Goal: Task Accomplishment & Management: Use online tool/utility

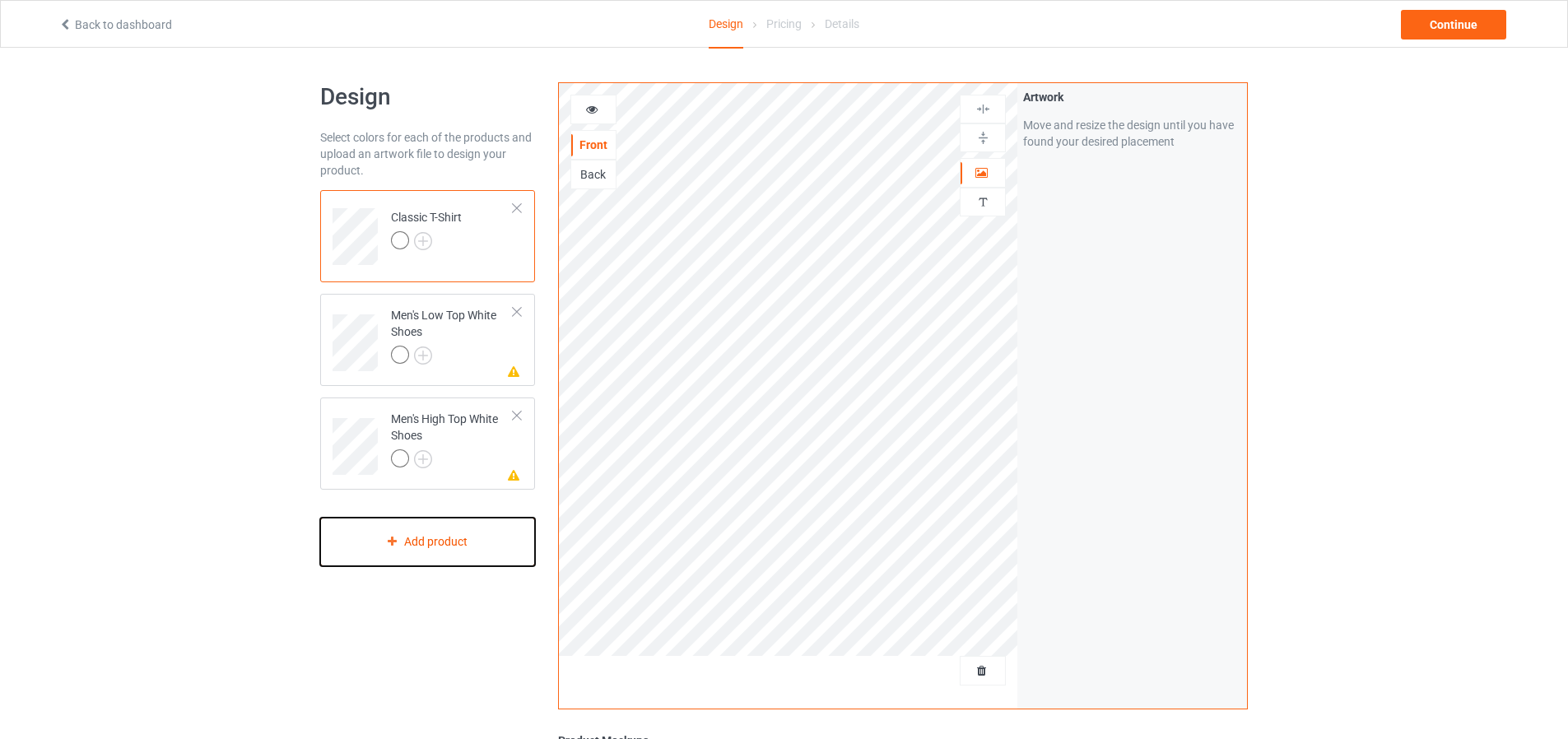
click at [460, 546] on div "Add product" at bounding box center [427, 541] width 214 height 48
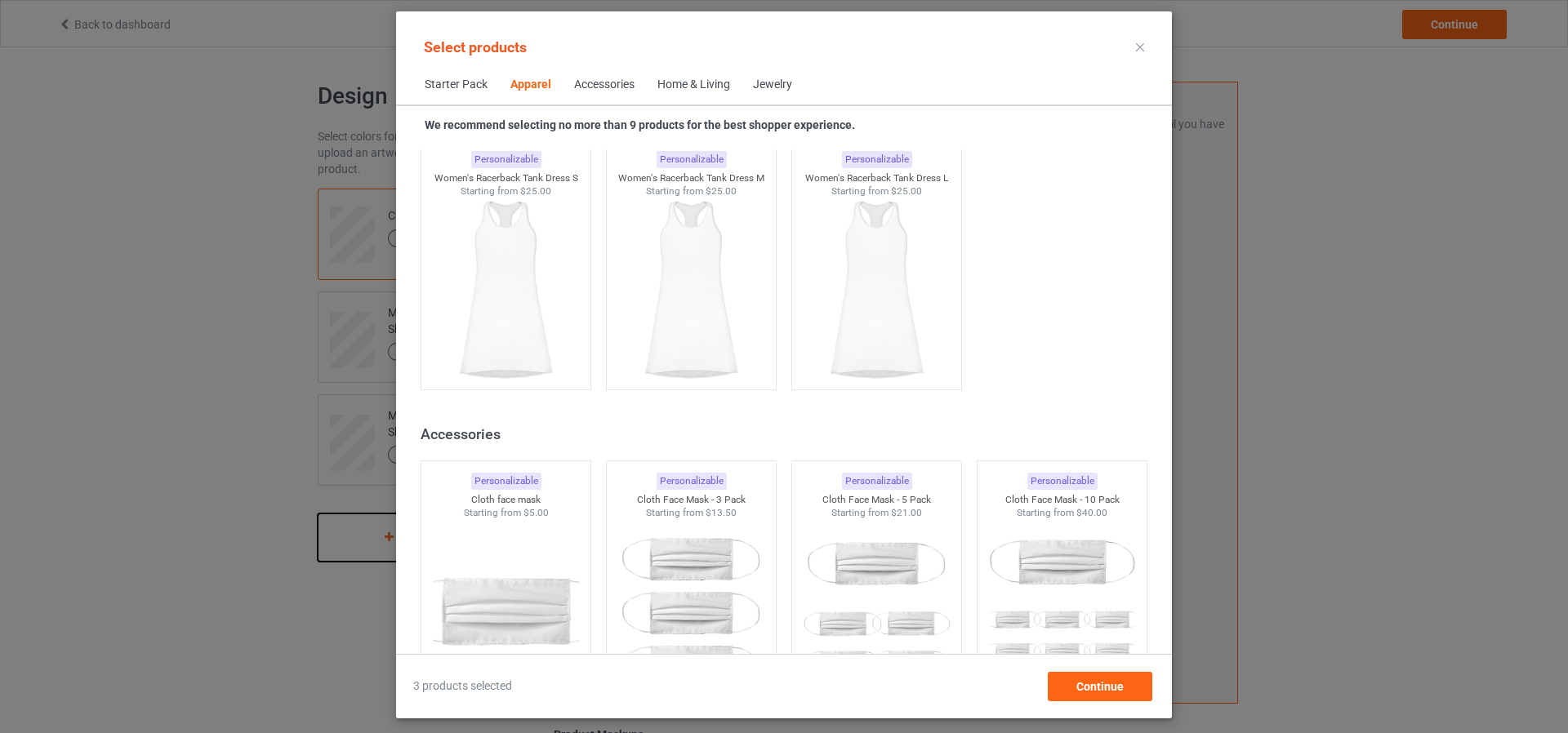
scroll to position [3384, 0]
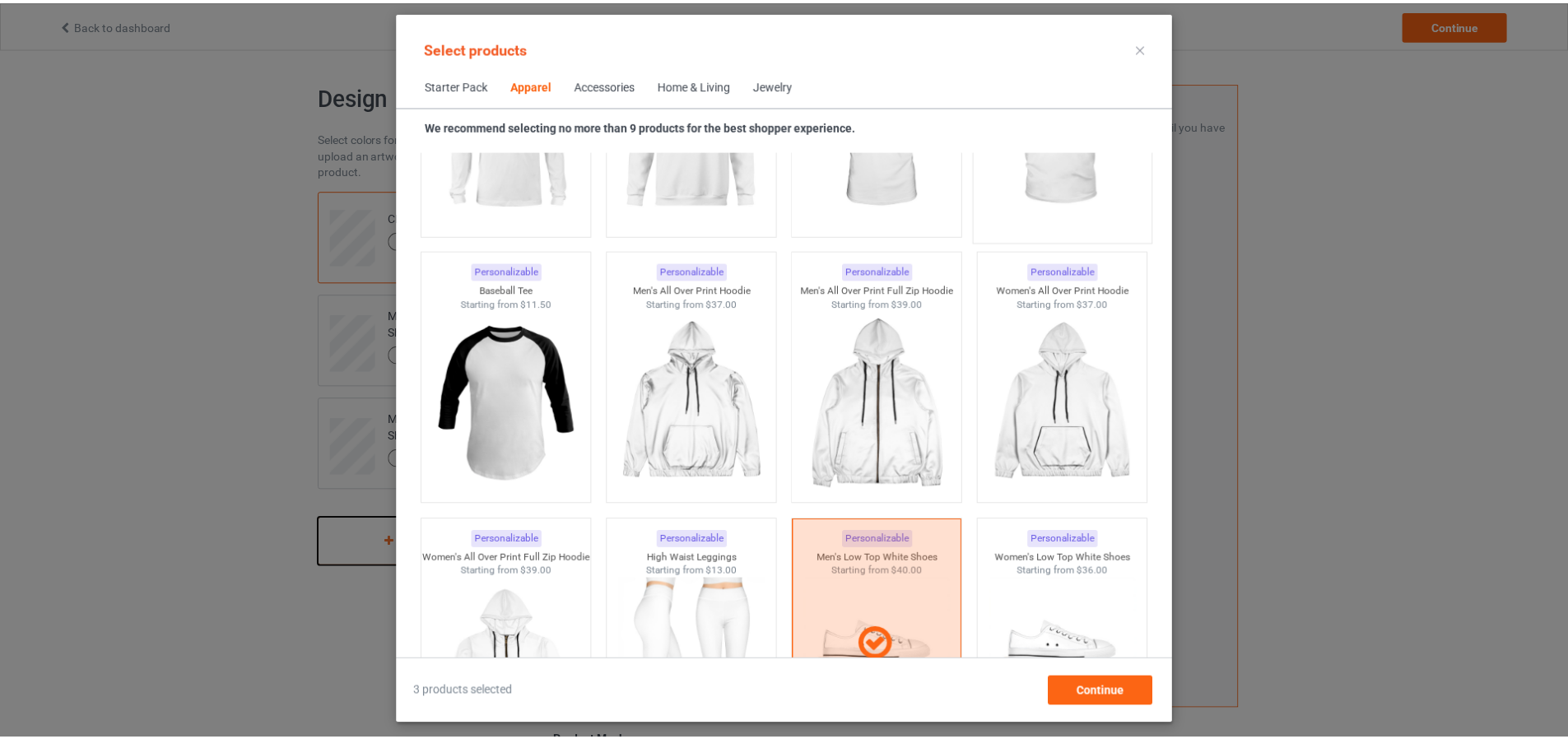
scroll to position [1355, 0]
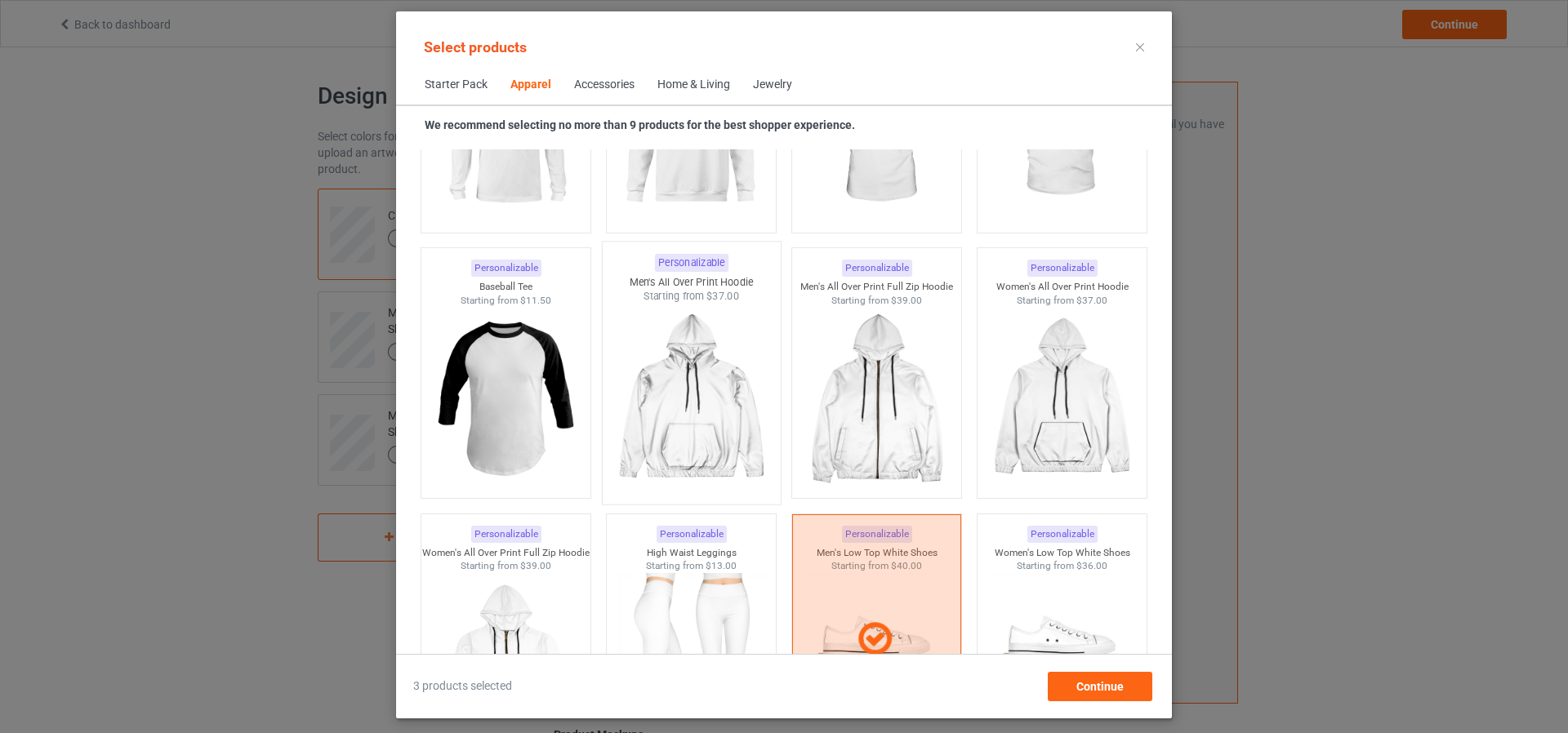
click at [750, 353] on img at bounding box center [691, 400] width 154 height 192
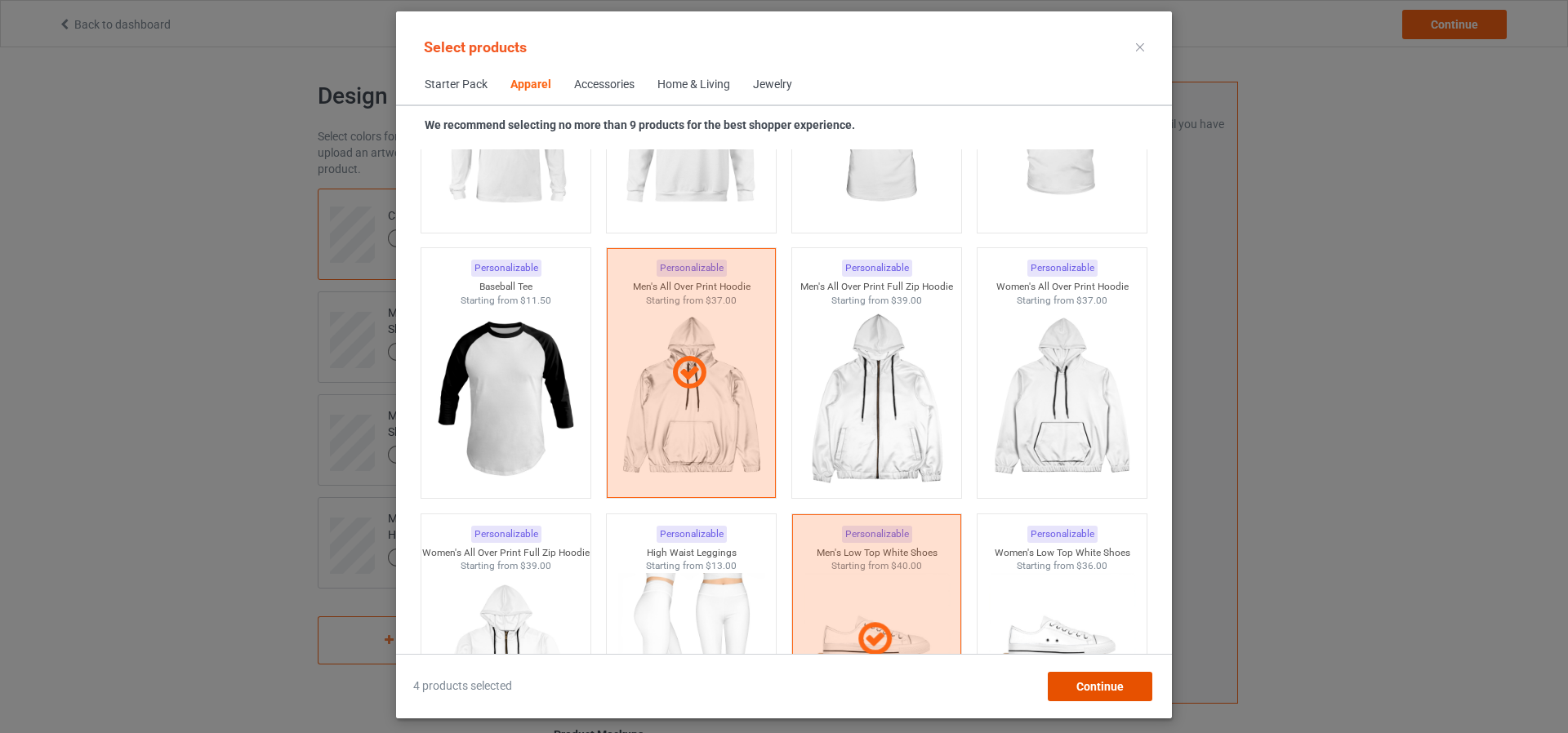
click at [1109, 690] on span "Continue" at bounding box center [1100, 686] width 48 height 13
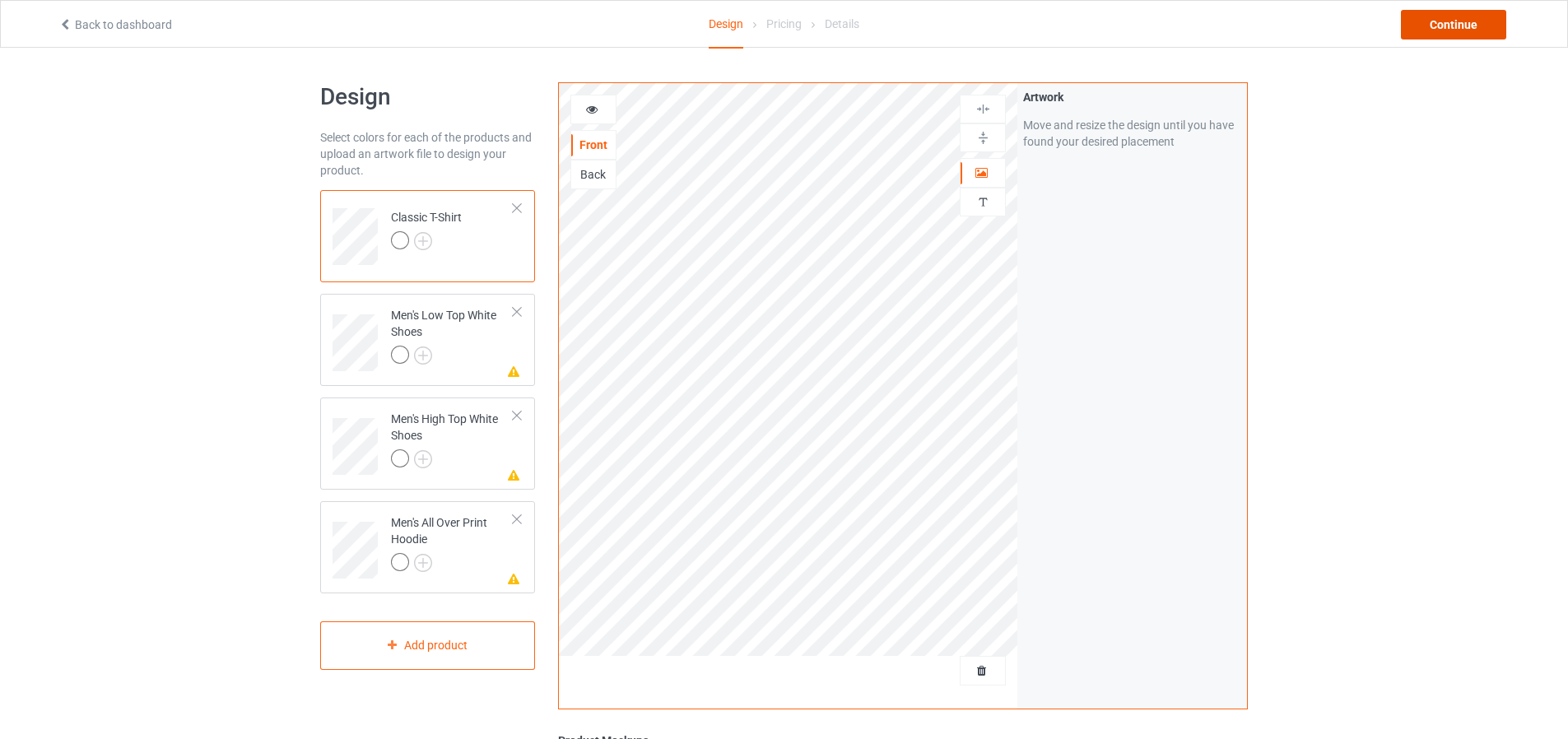
click at [1472, 31] on div "Continue" at bounding box center [1453, 25] width 105 height 30
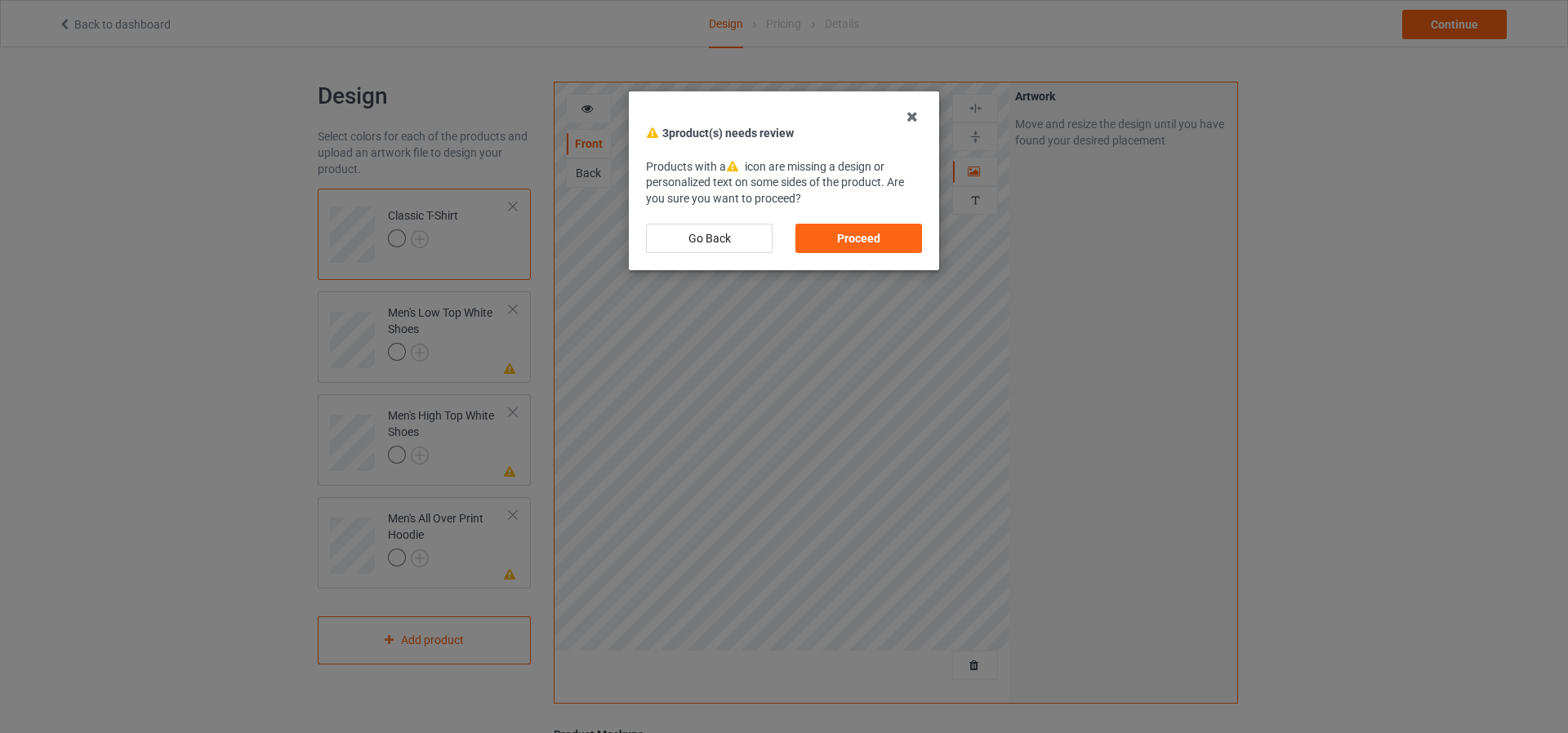
click at [897, 230] on div "Proceed" at bounding box center [859, 239] width 127 height 30
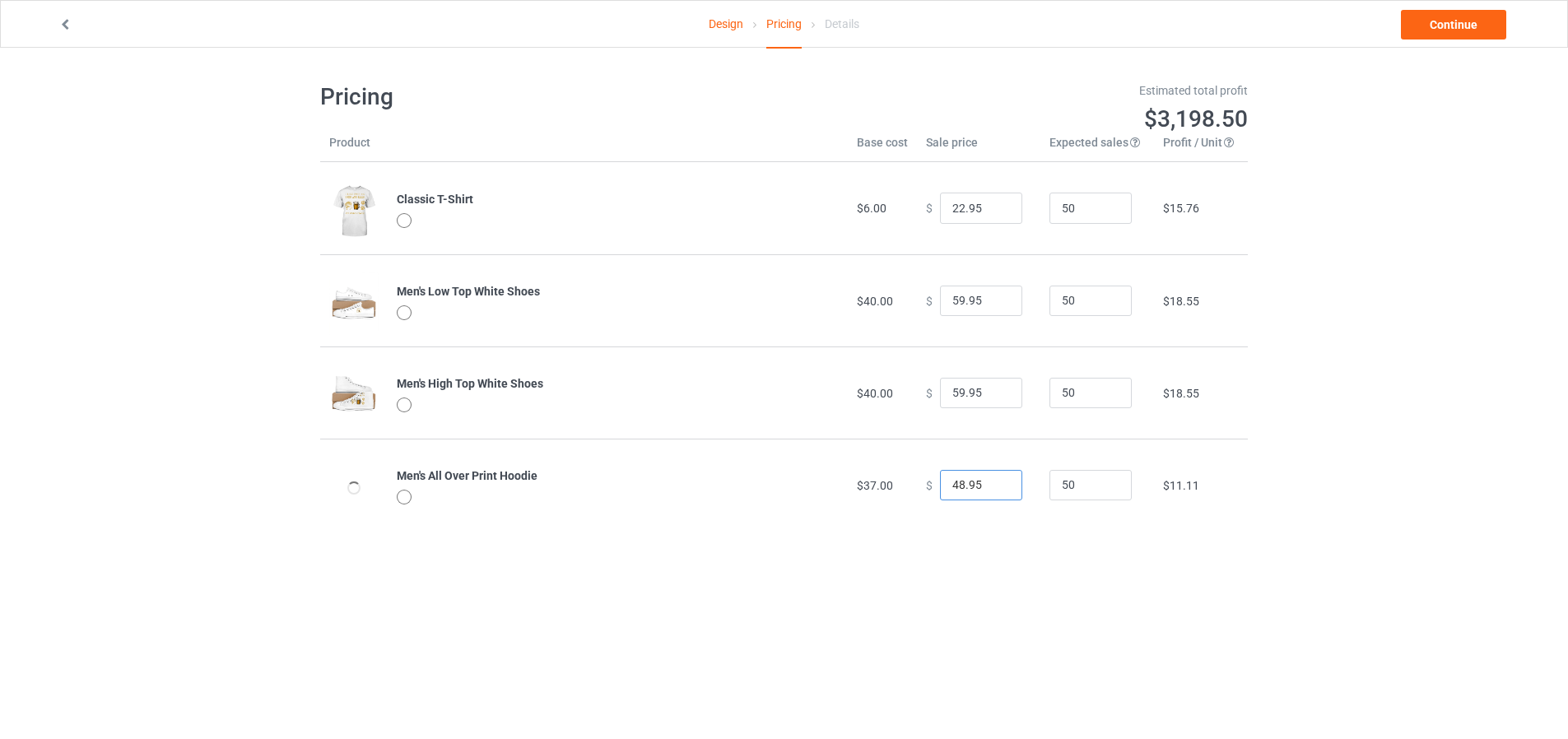
drag, startPoint x: 953, startPoint y: 490, endPoint x: 910, endPoint y: 491, distance: 43.0
click at [917, 492] on td "$ 48.95" at bounding box center [978, 484] width 123 height 92
drag, startPoint x: 941, startPoint y: 482, endPoint x: 916, endPoint y: 482, distance: 25.0
click at [926, 482] on div "$ 0.02" at bounding box center [979, 486] width 105 height 32
click at [1203, 561] on div "Pricing Estimated total profit $3,942.50 Product Base cost Sale price Expected …" at bounding box center [784, 306] width 928 height 517
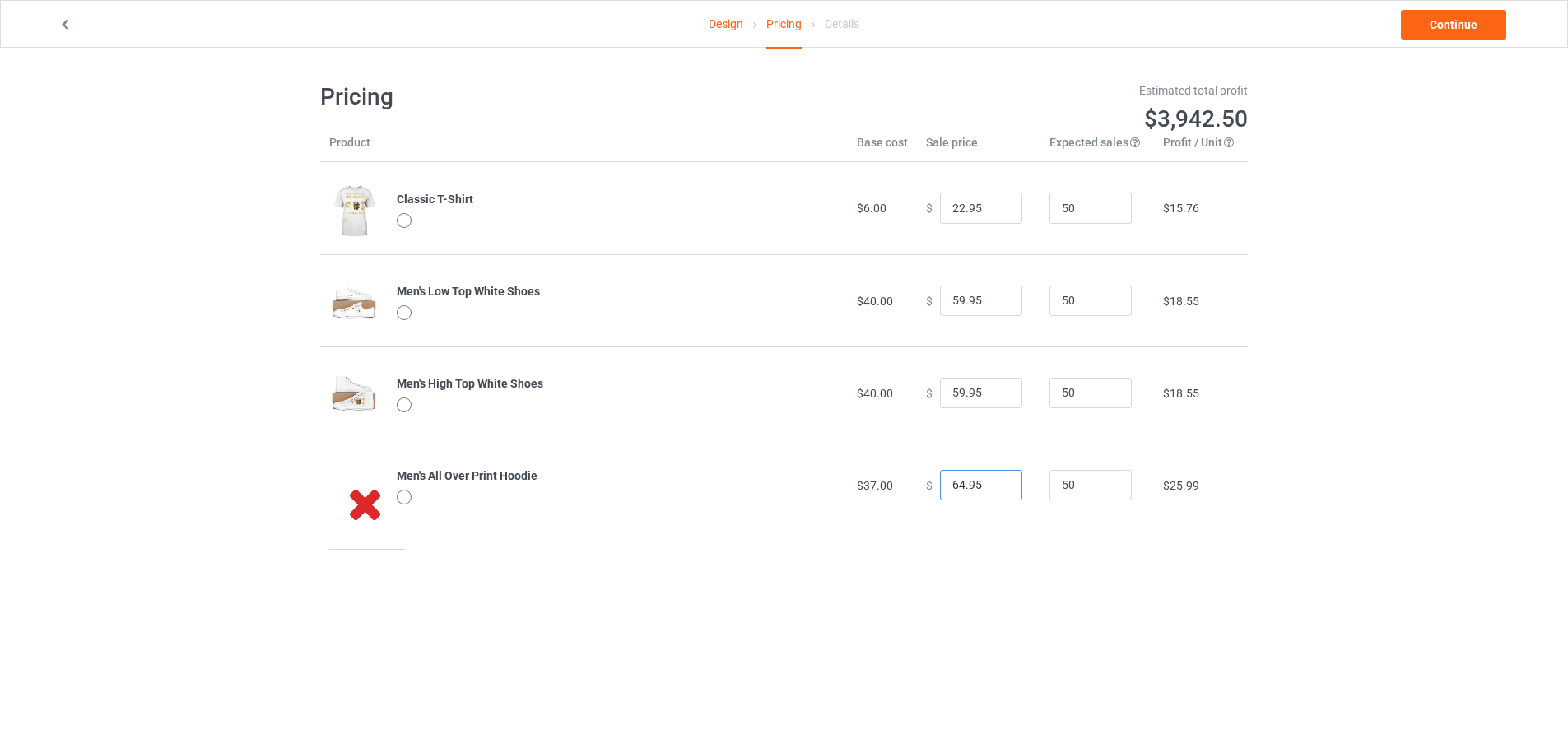
click at [955, 484] on input "64.95" at bounding box center [981, 486] width 82 height 32
click at [953, 484] on input "69.95" at bounding box center [981, 486] width 82 height 32
type input "64.95"
click at [1007, 529] on td "$ 64.95" at bounding box center [978, 484] width 123 height 92
